Goal: Information Seeking & Learning: Learn about a topic

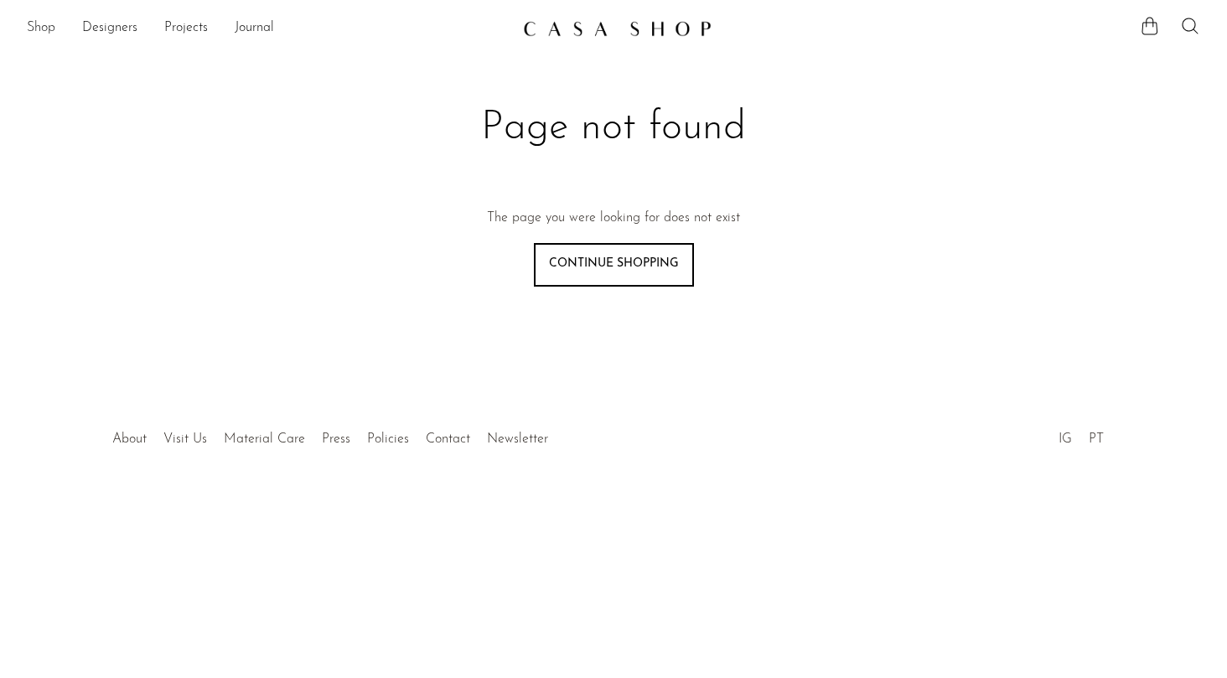
click at [44, 23] on link "Shop" at bounding box center [41, 29] width 28 height 22
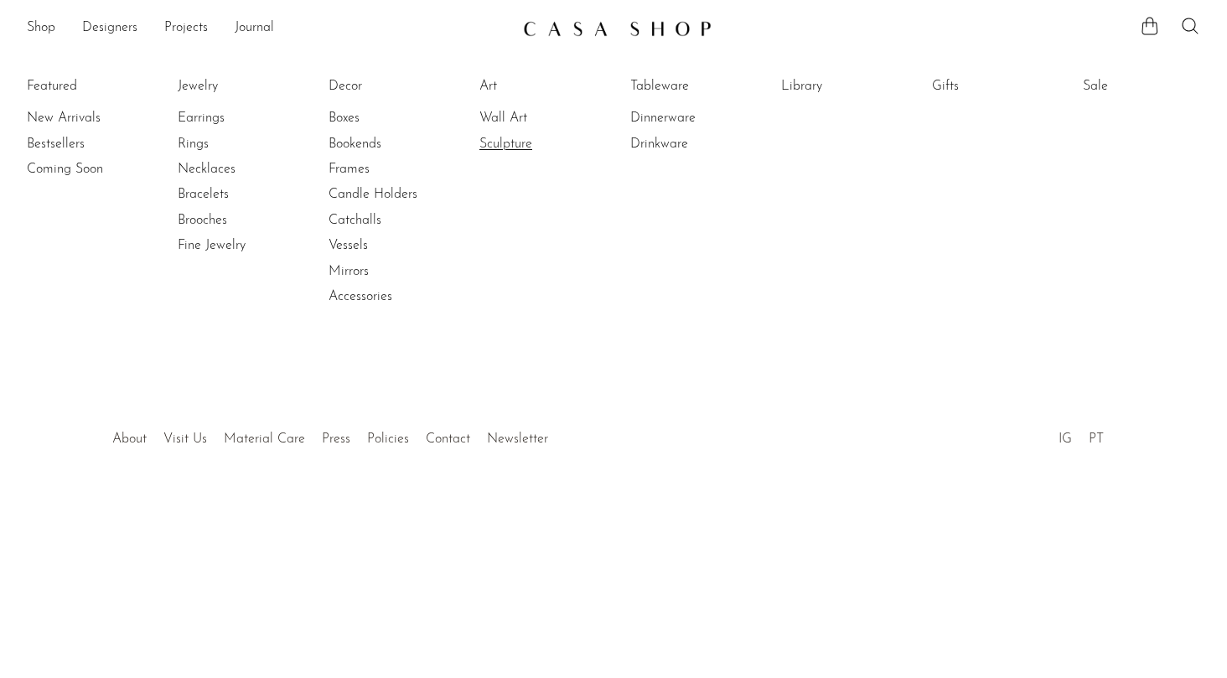
click at [528, 140] on link "Sculpture" at bounding box center [542, 144] width 126 height 18
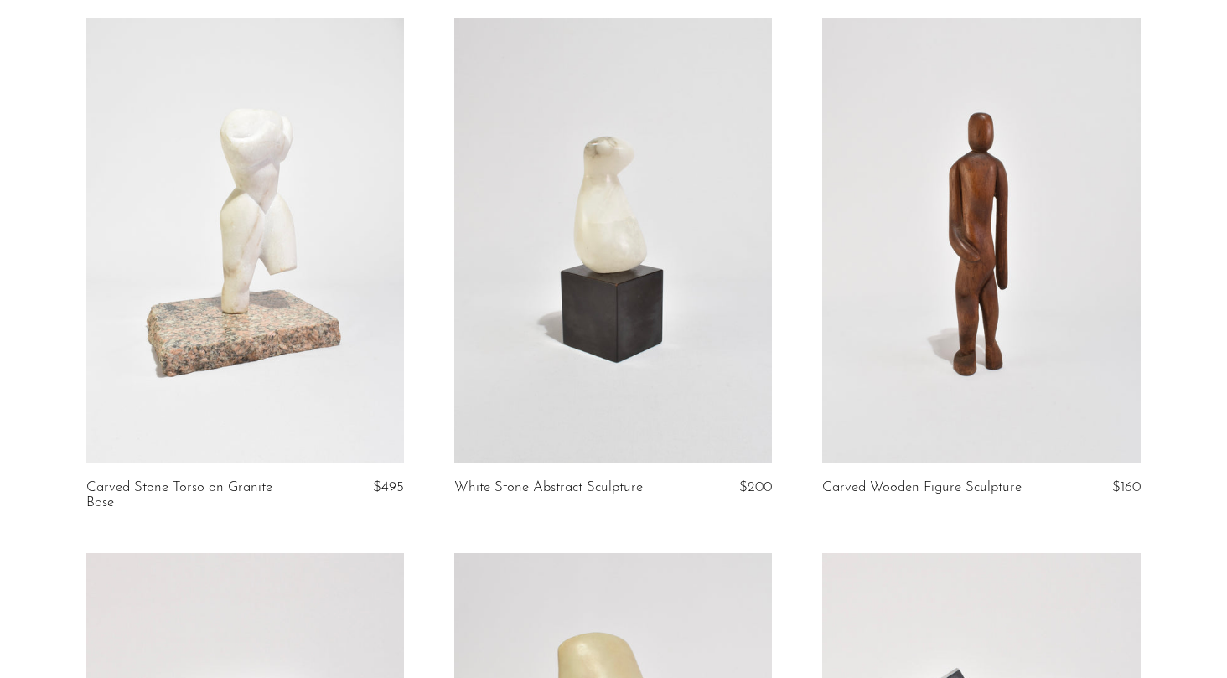
scroll to position [653, 0]
click at [574, 302] on link at bounding box center [613, 242] width 318 height 445
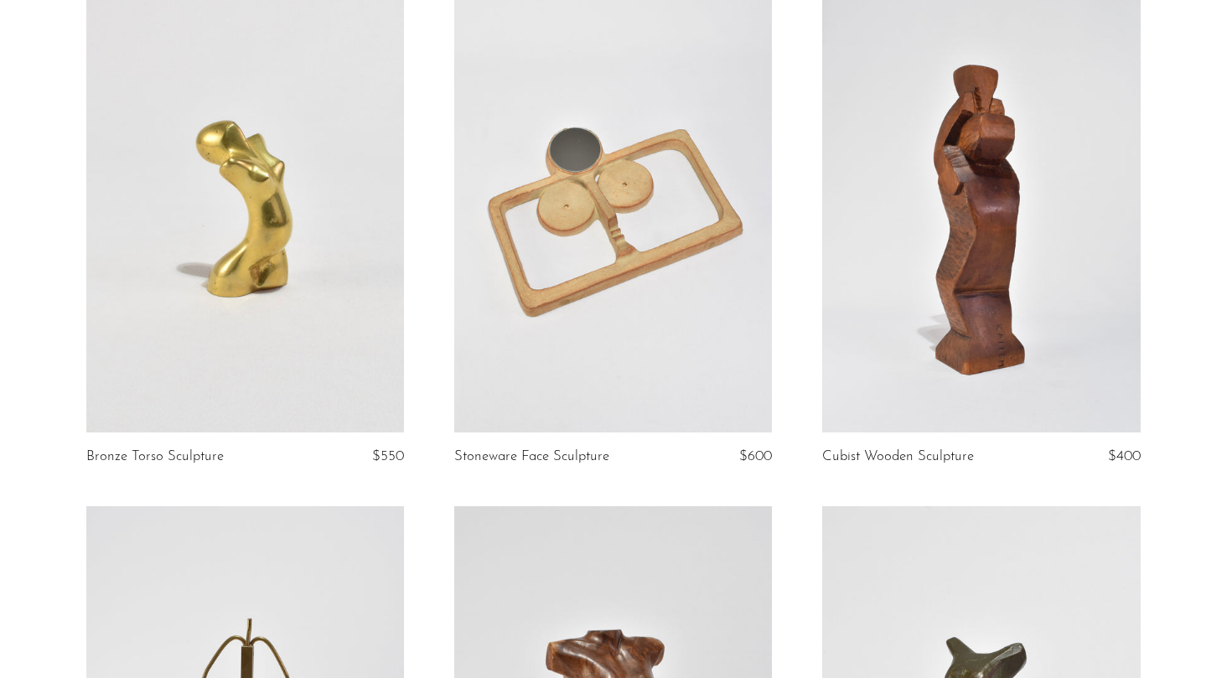
scroll to position [1739, 0]
click at [980, 284] on link at bounding box center [981, 209] width 318 height 445
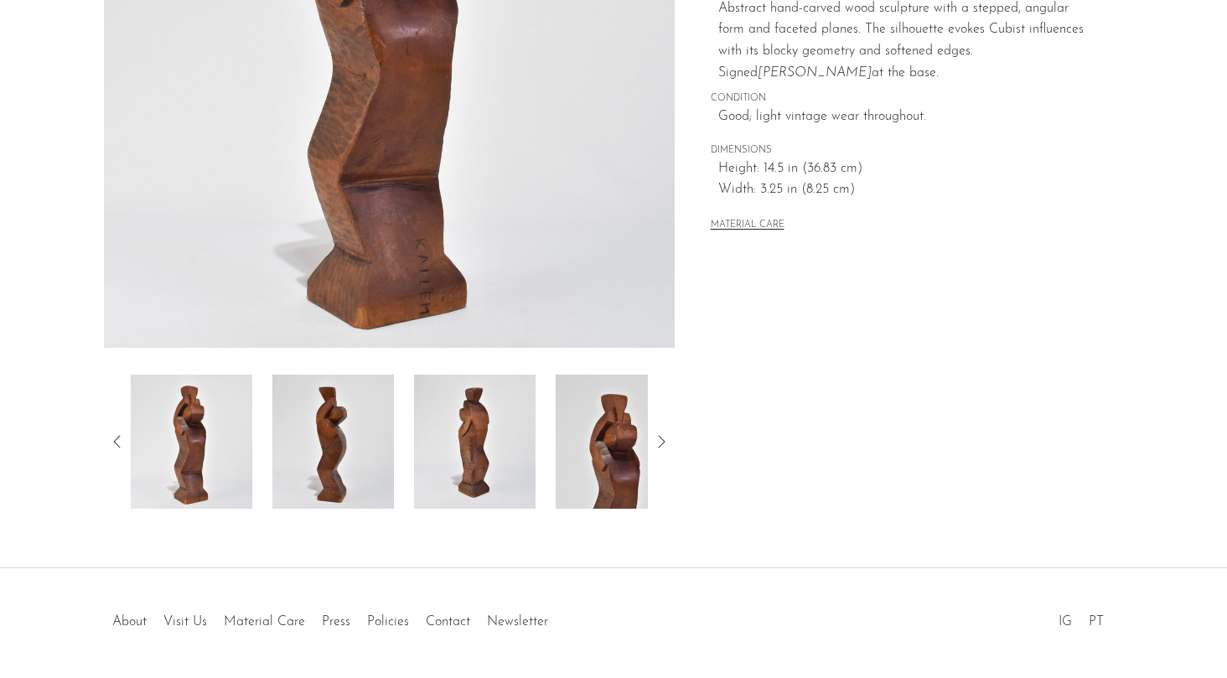
scroll to position [363, 0]
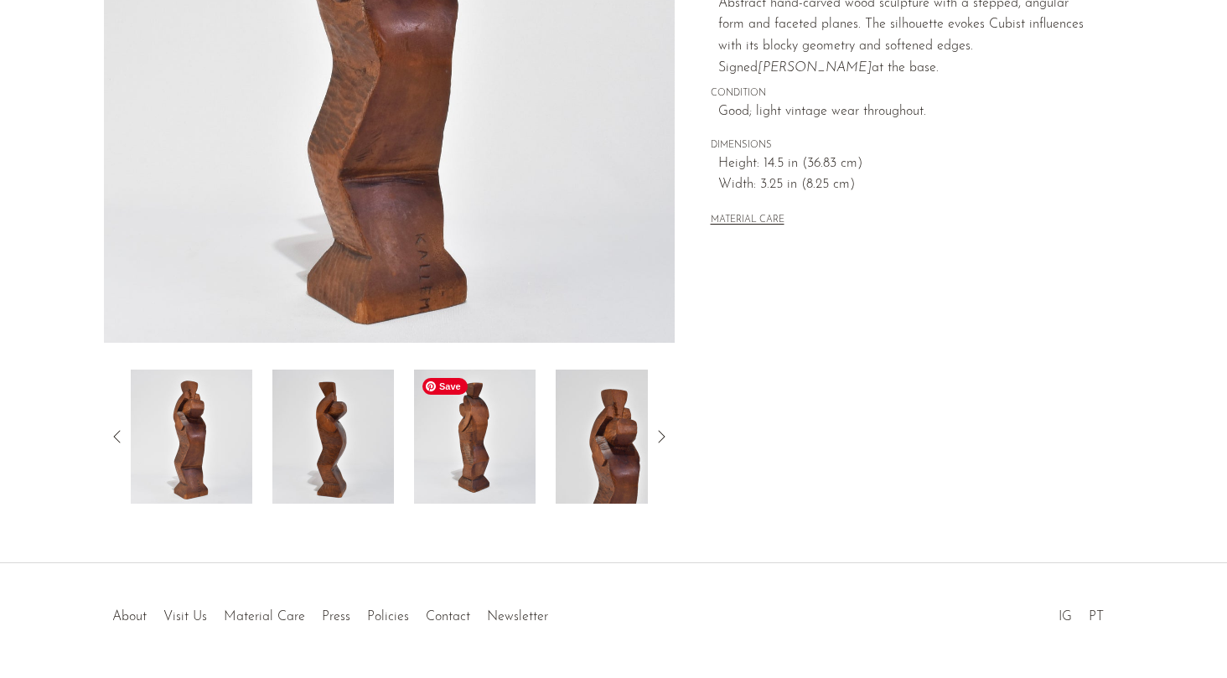
click at [497, 427] on img at bounding box center [474, 437] width 121 height 134
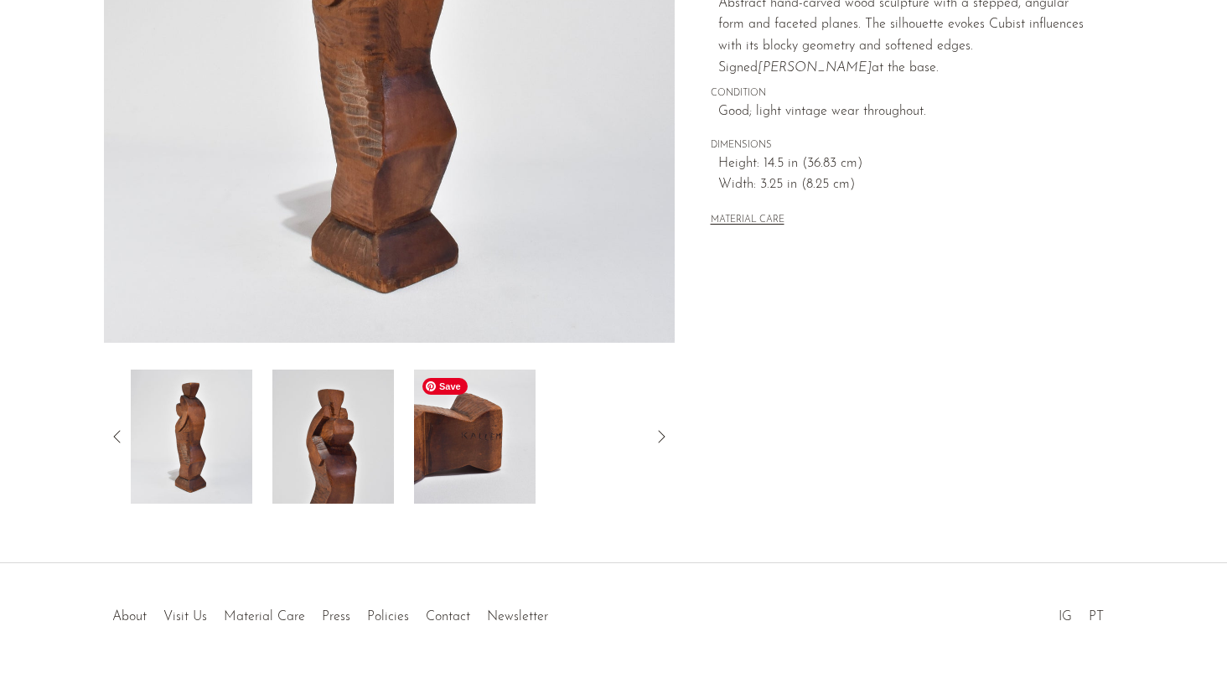
click at [425, 442] on img at bounding box center [474, 437] width 121 height 134
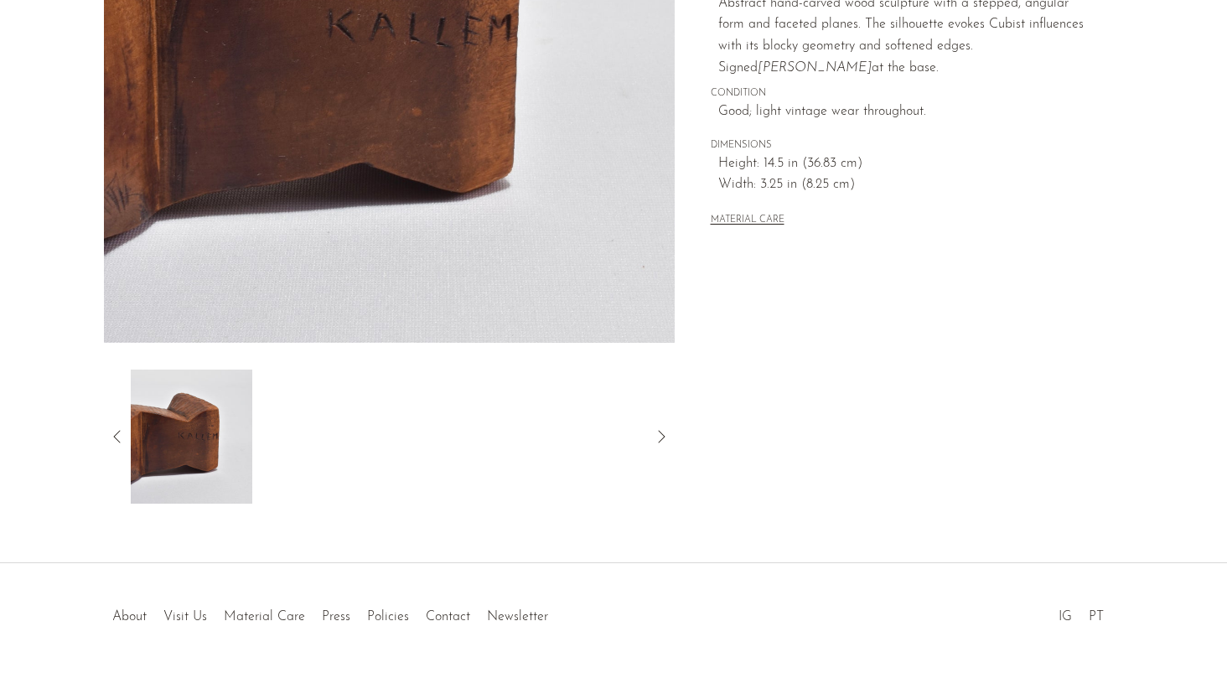
click at [112, 440] on icon at bounding box center [117, 436] width 20 height 20
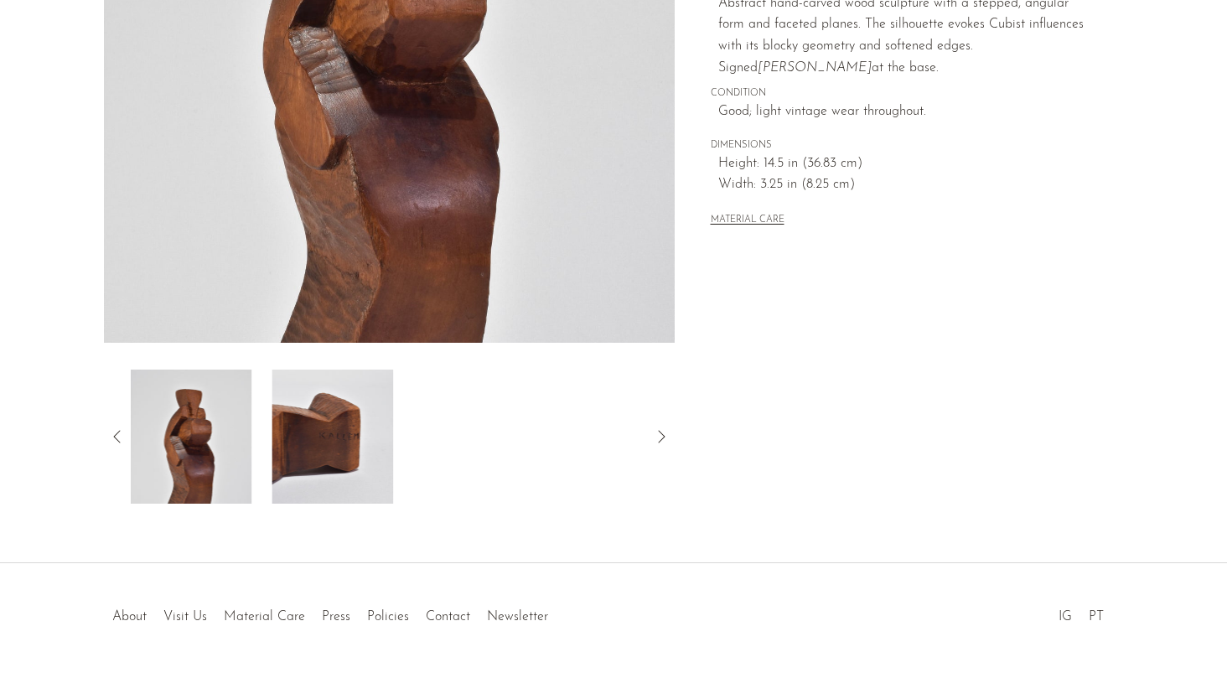
click at [112, 440] on icon at bounding box center [117, 436] width 20 height 20
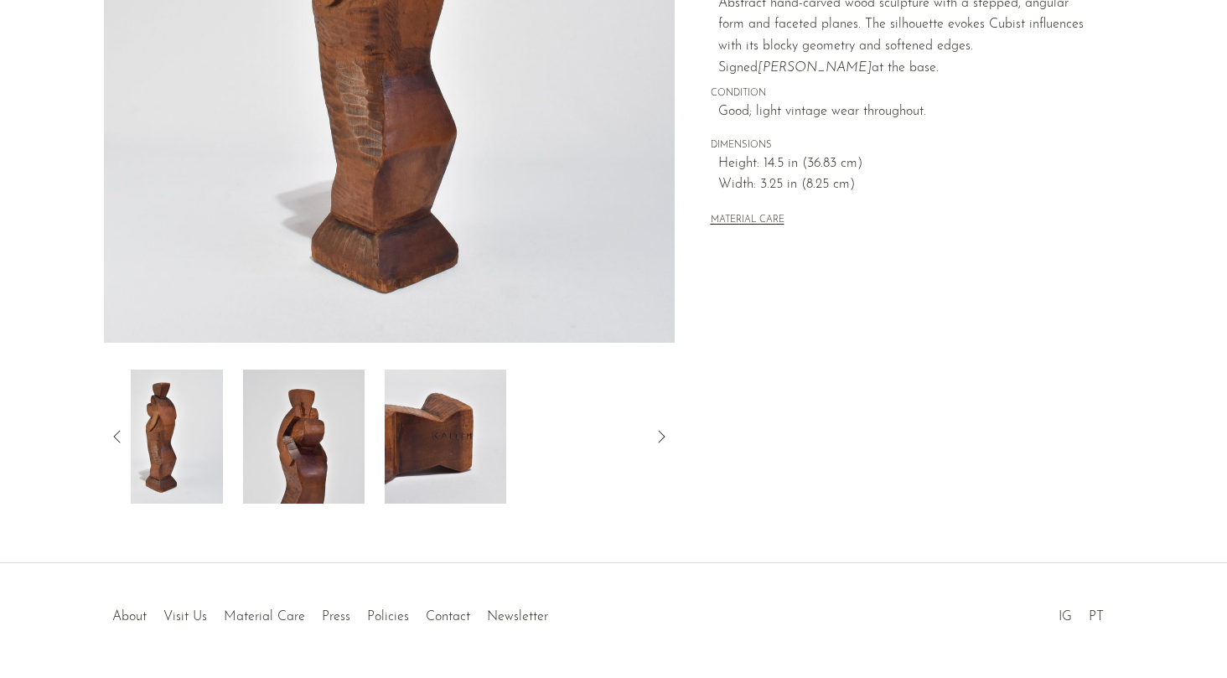
click at [112, 440] on icon at bounding box center [117, 436] width 20 height 20
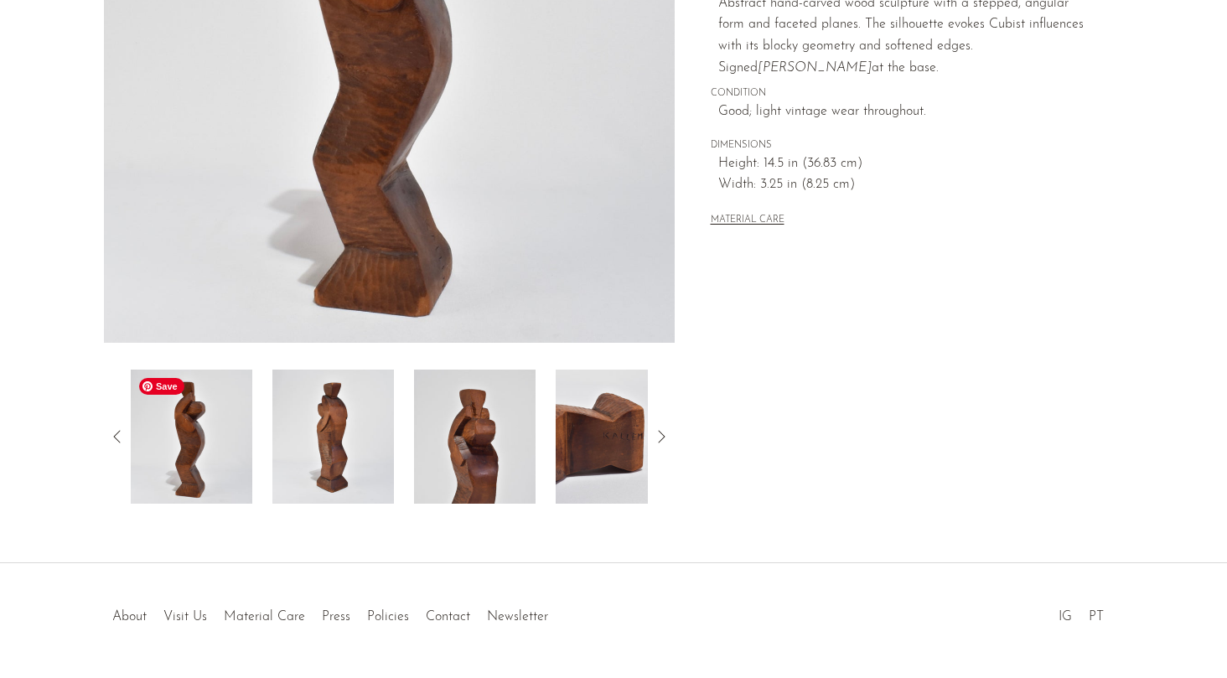
click at [193, 448] on img at bounding box center [191, 437] width 121 height 134
click at [199, 425] on img at bounding box center [191, 437] width 121 height 134
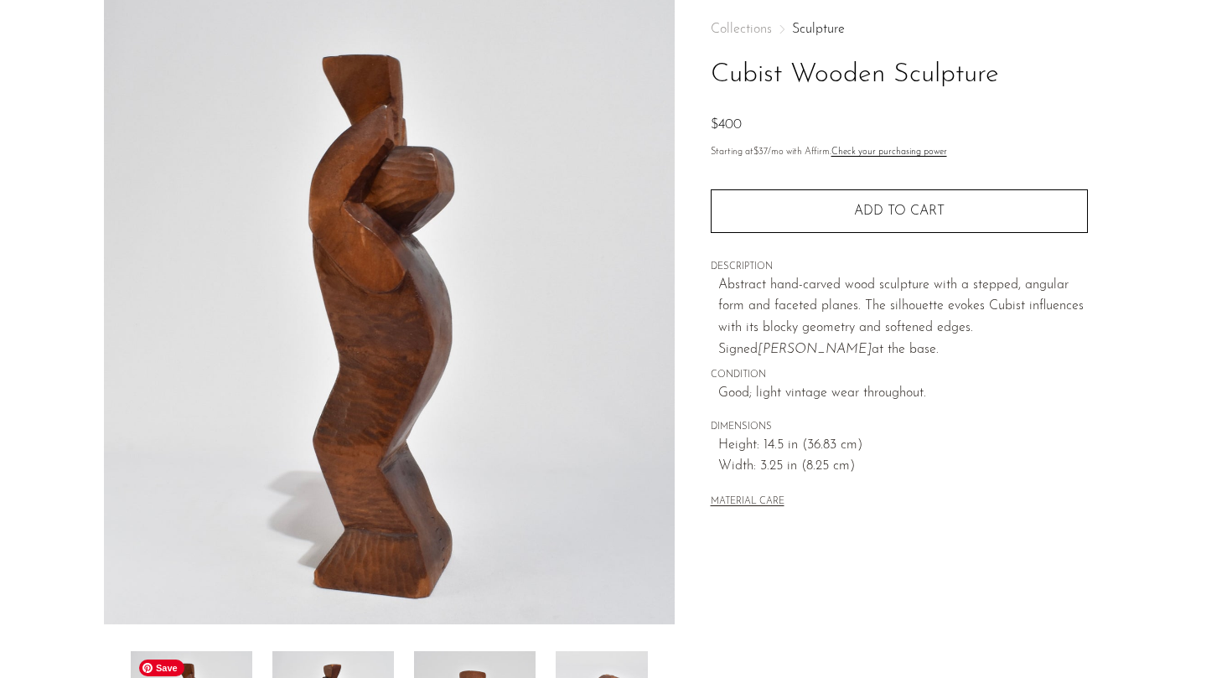
scroll to position [83, 0]
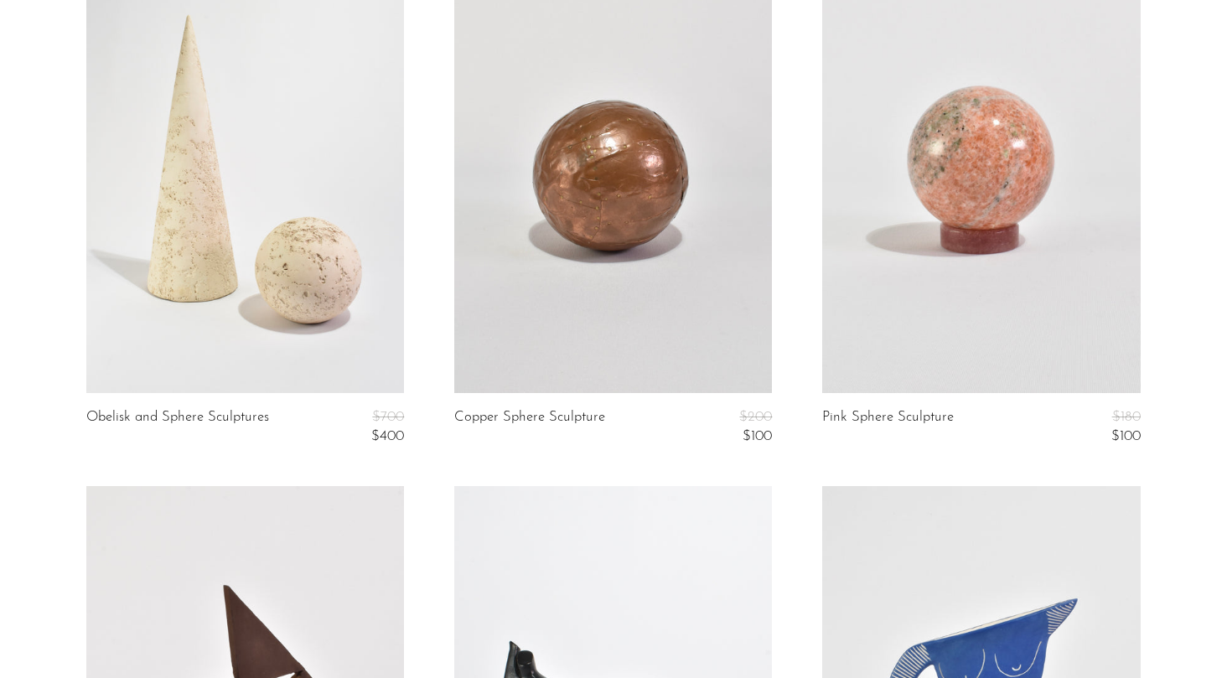
scroll to position [3875, 0]
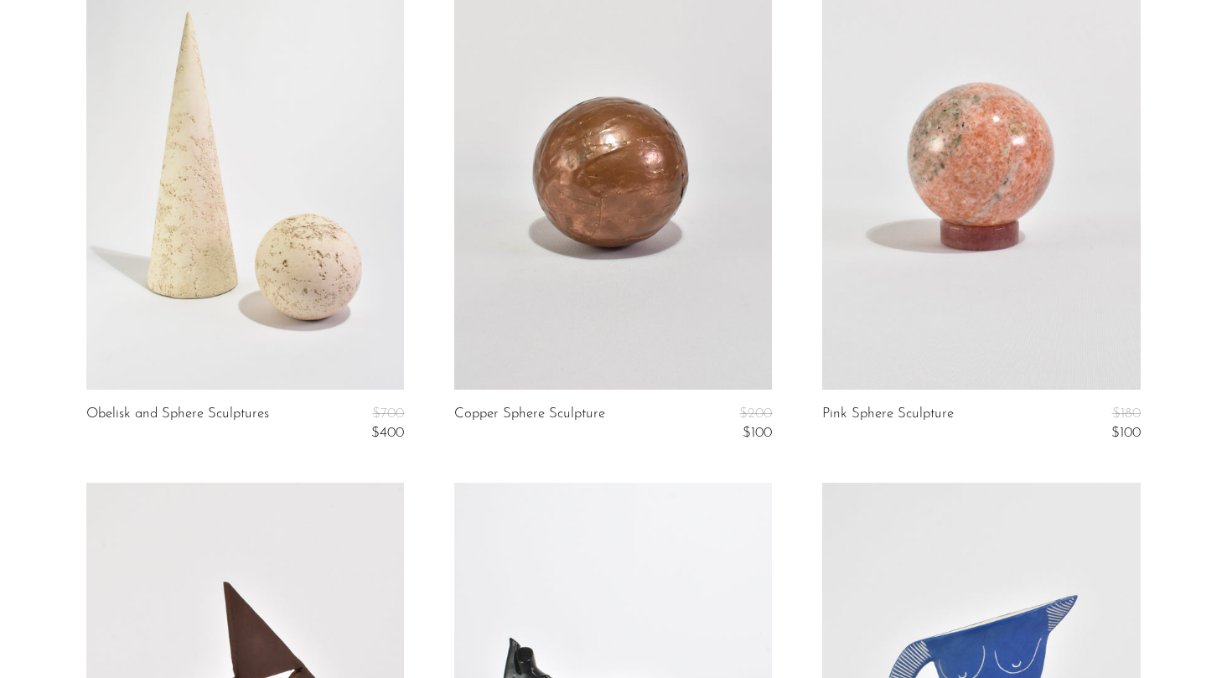
click at [233, 205] on link at bounding box center [245, 168] width 318 height 445
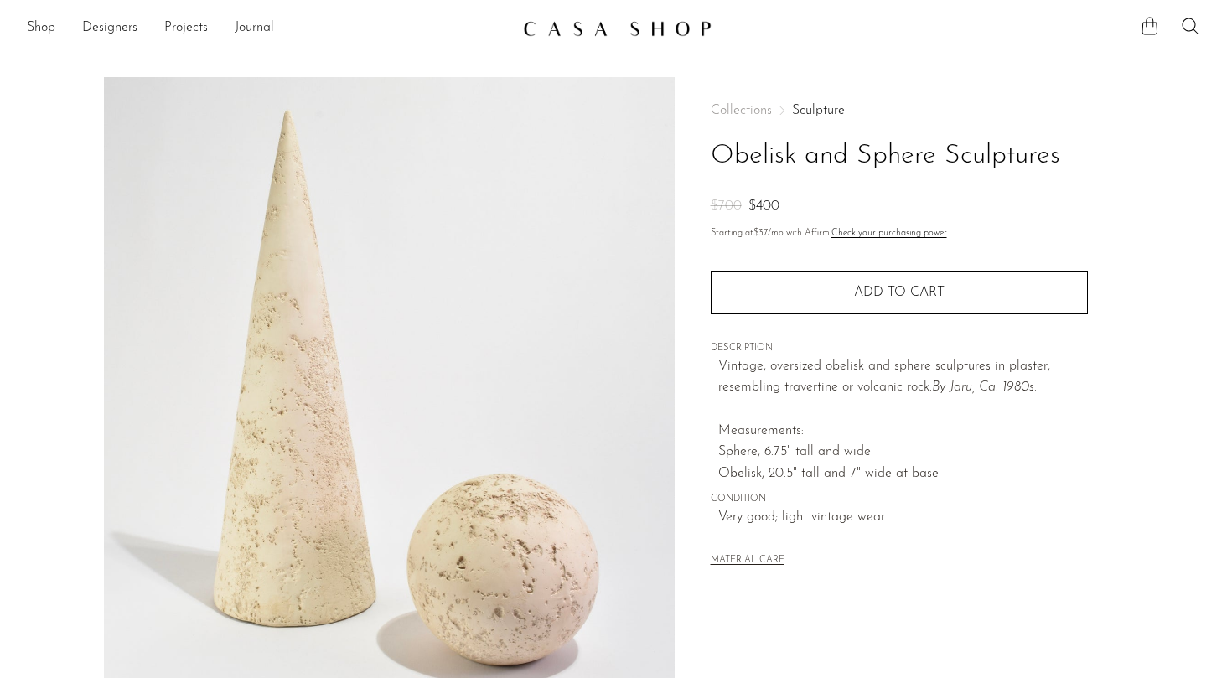
click at [806, 159] on h1 "Obelisk and Sphere Sculptures" at bounding box center [899, 156] width 377 height 43
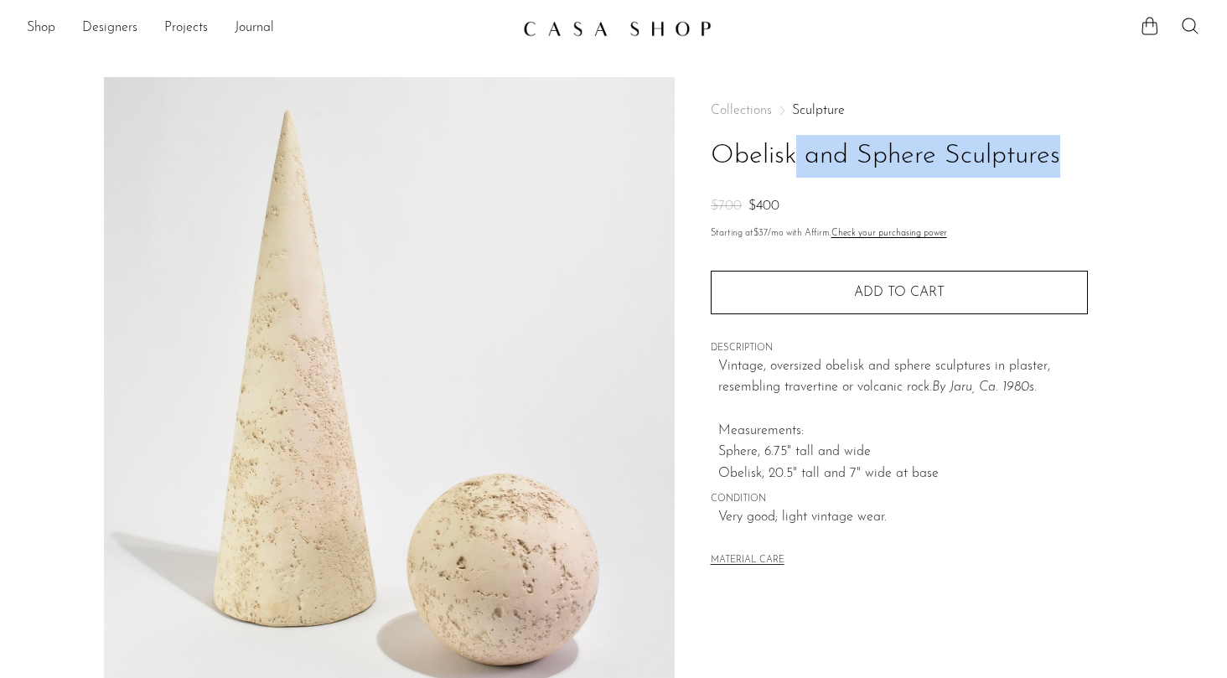
click at [806, 159] on h1 "Obelisk and Sphere Sculptures" at bounding box center [899, 156] width 377 height 43
copy div "Obelisk and Sphere Sculptures"
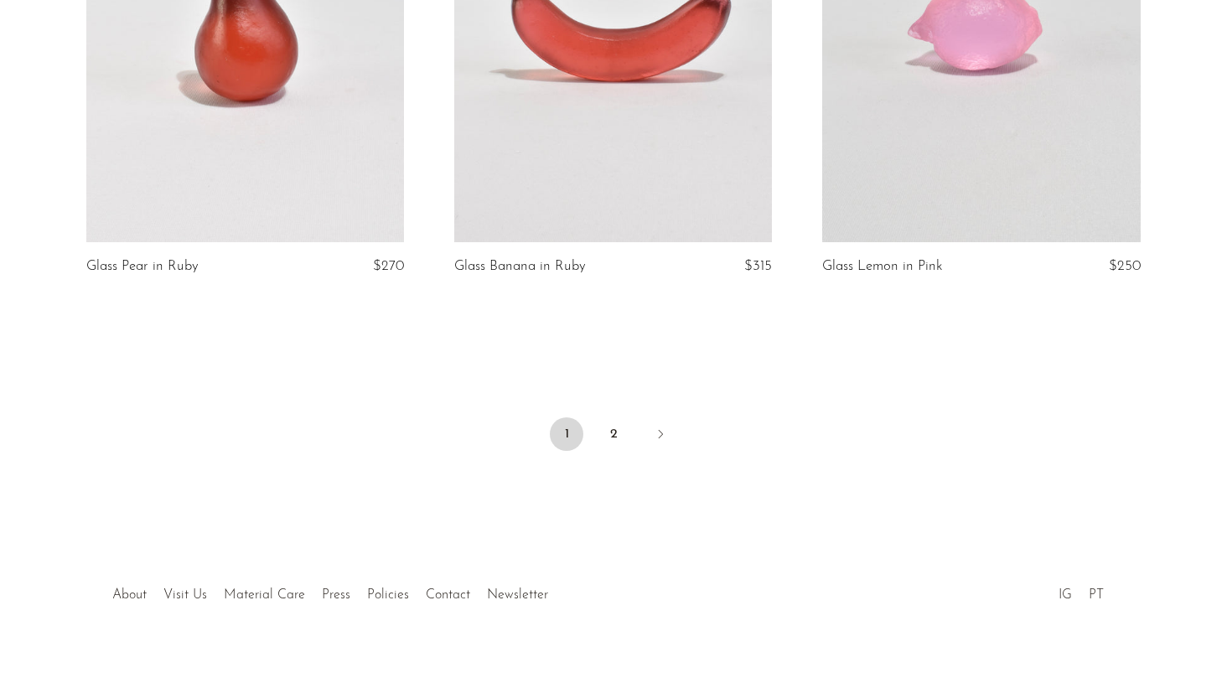
scroll to position [6161, 0]
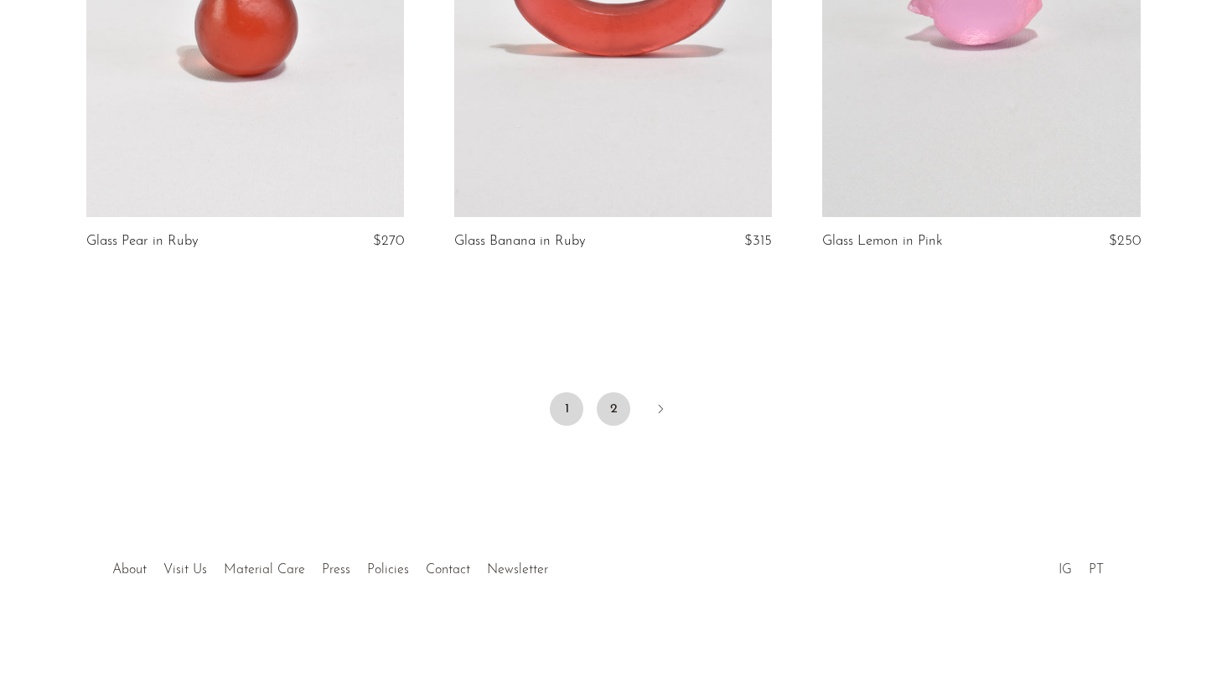
click at [613, 413] on link "2" at bounding box center [614, 409] width 34 height 34
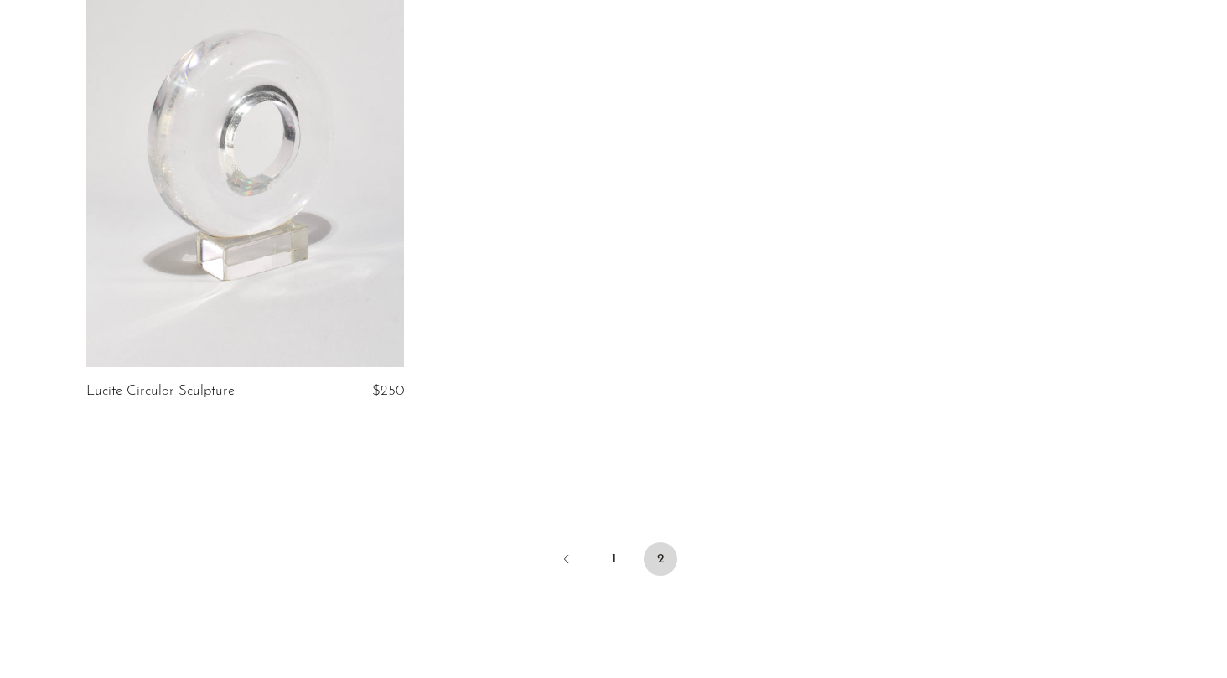
scroll to position [1842, 0]
